Goal: Find specific page/section: Find specific page/section

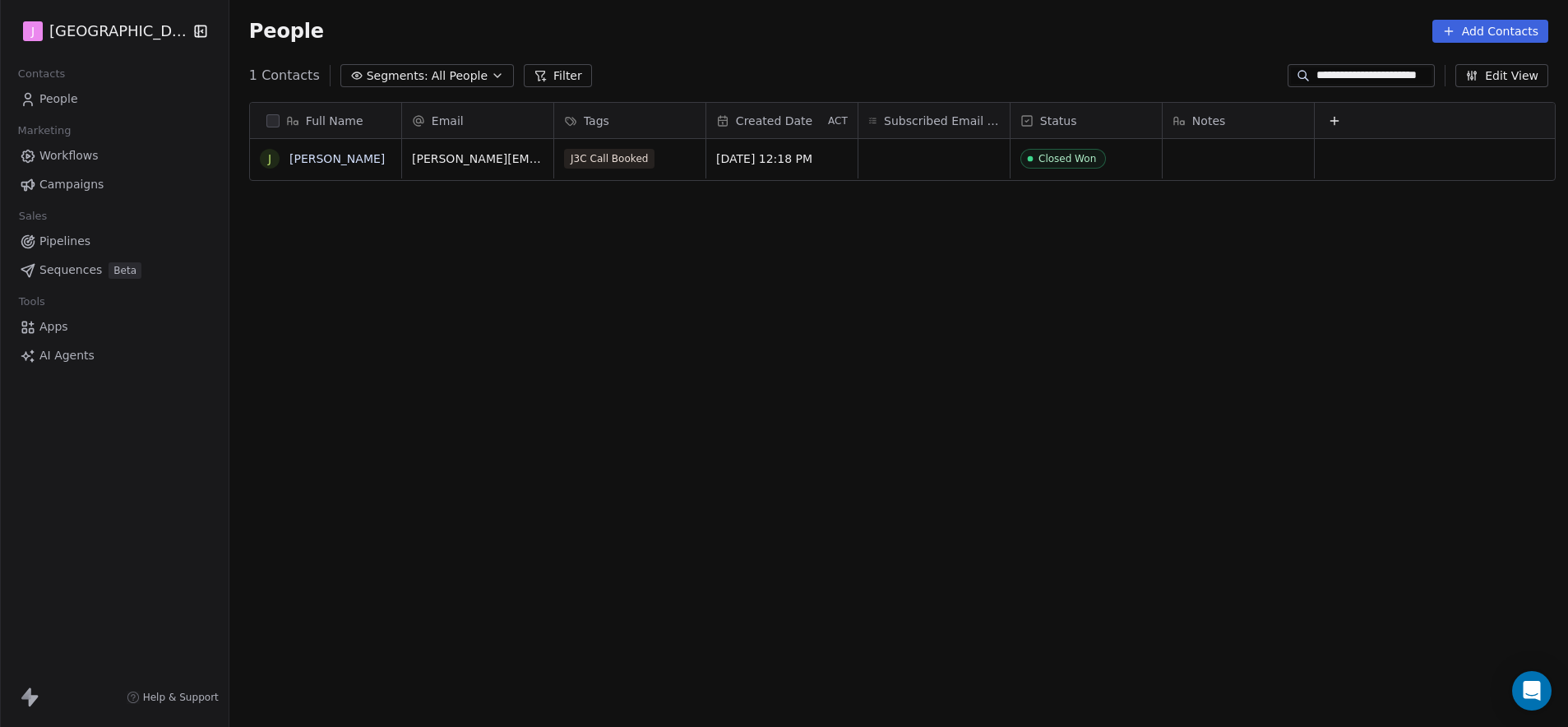
scroll to position [627, 1334]
click at [91, 242] on link "Pipelines" at bounding box center [114, 241] width 202 height 27
